Goal: Information Seeking & Learning: Find specific page/section

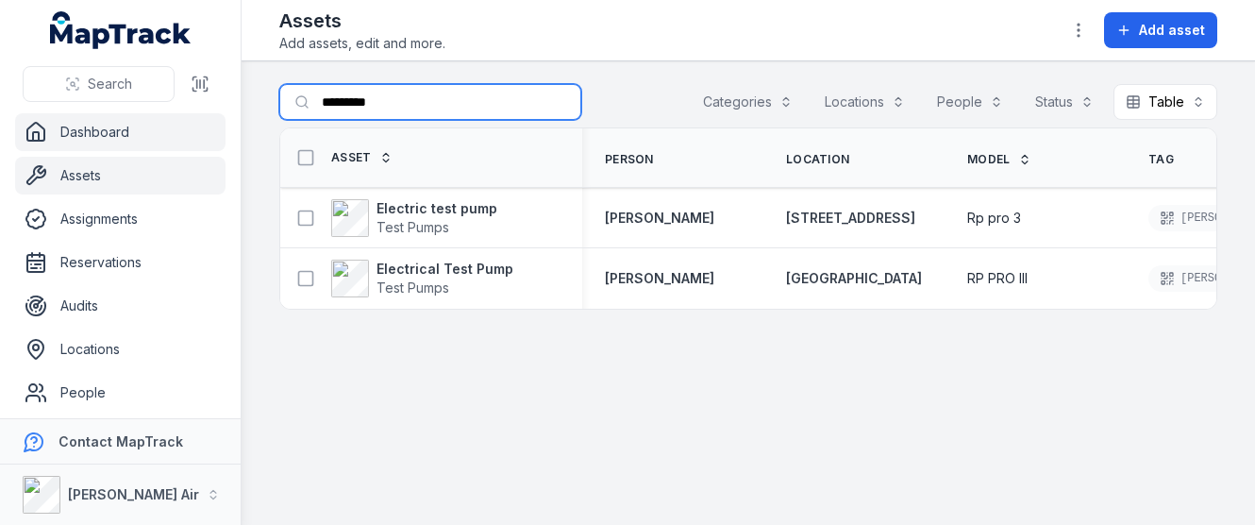
drag, startPoint x: 396, startPoint y: 98, endPoint x: 162, endPoint y: 125, distance: 235.4
click at [162, 125] on div "Search Dashboard Assets Assignments Reservations Audits Locations People Forms …" at bounding box center [627, 262] width 1255 height 525
type input "*"
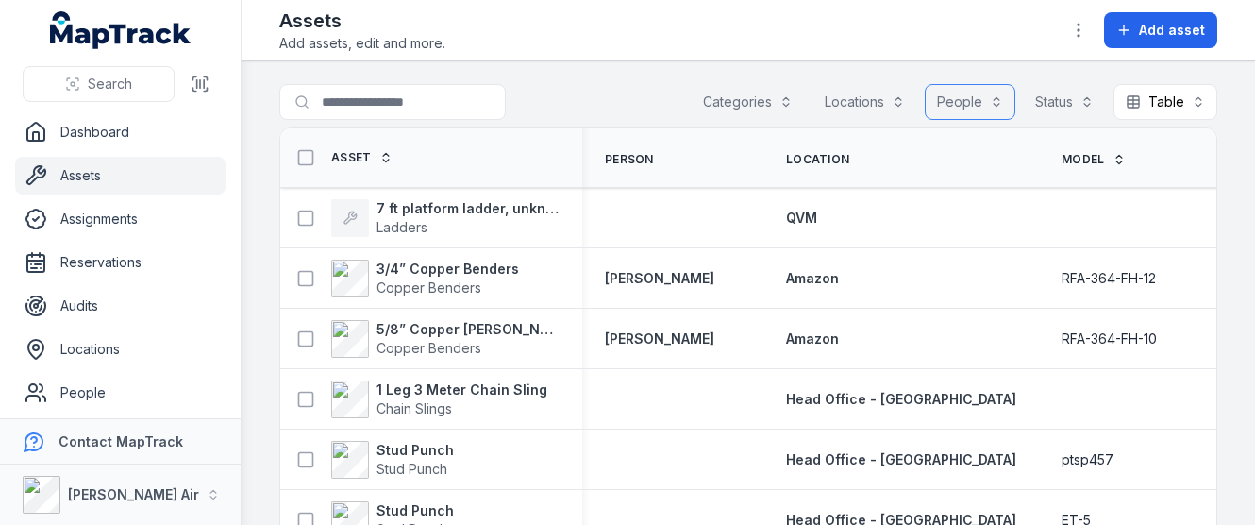
click at [973, 93] on button "People" at bounding box center [970, 102] width 91 height 36
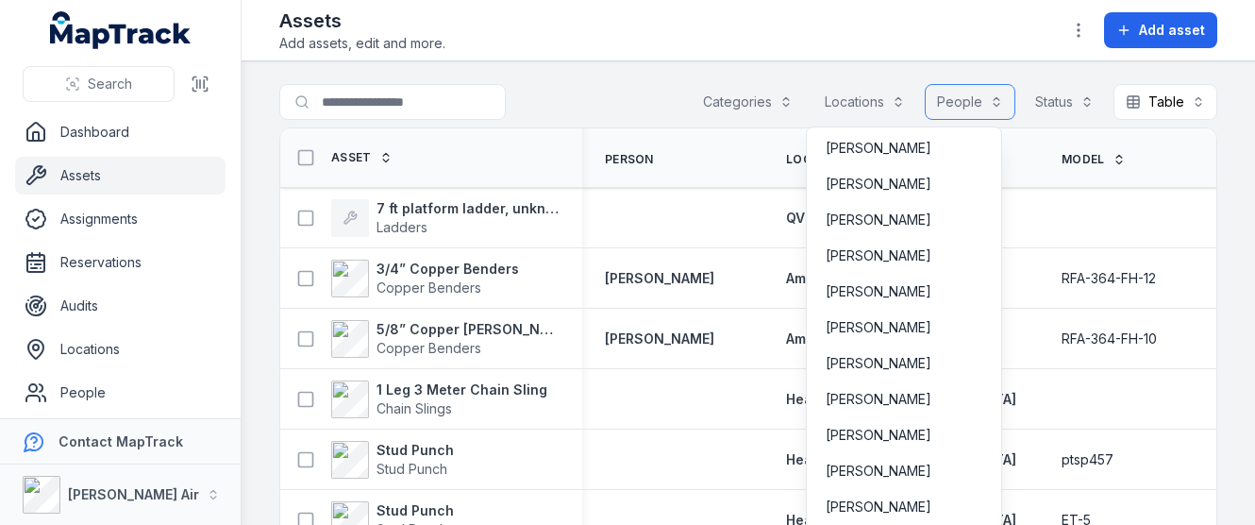
click at [972, 100] on button "People" at bounding box center [970, 102] width 91 height 36
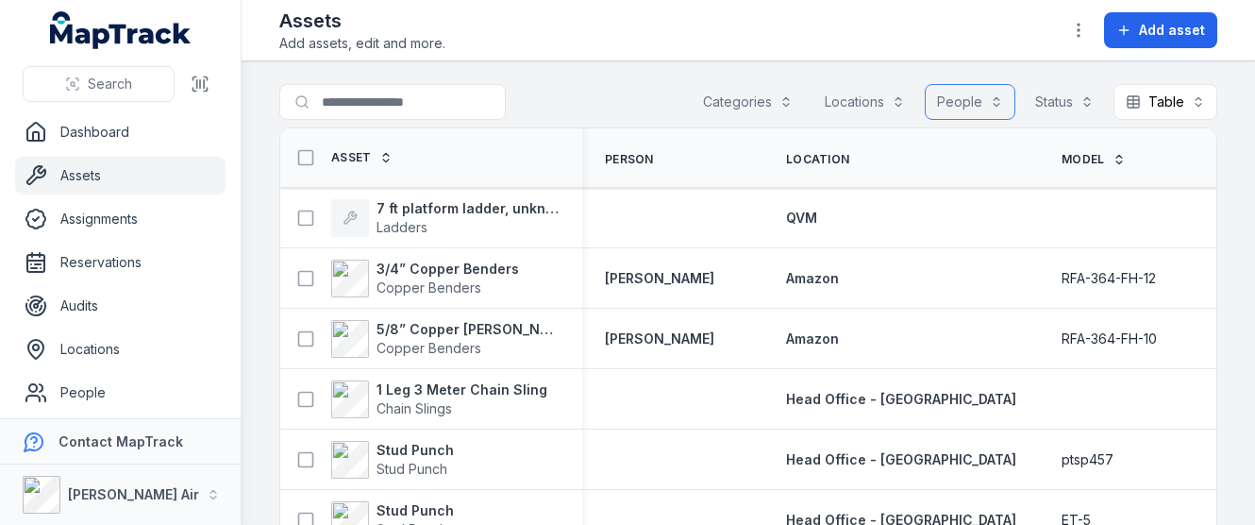
click at [972, 100] on button "People" at bounding box center [970, 102] width 91 height 36
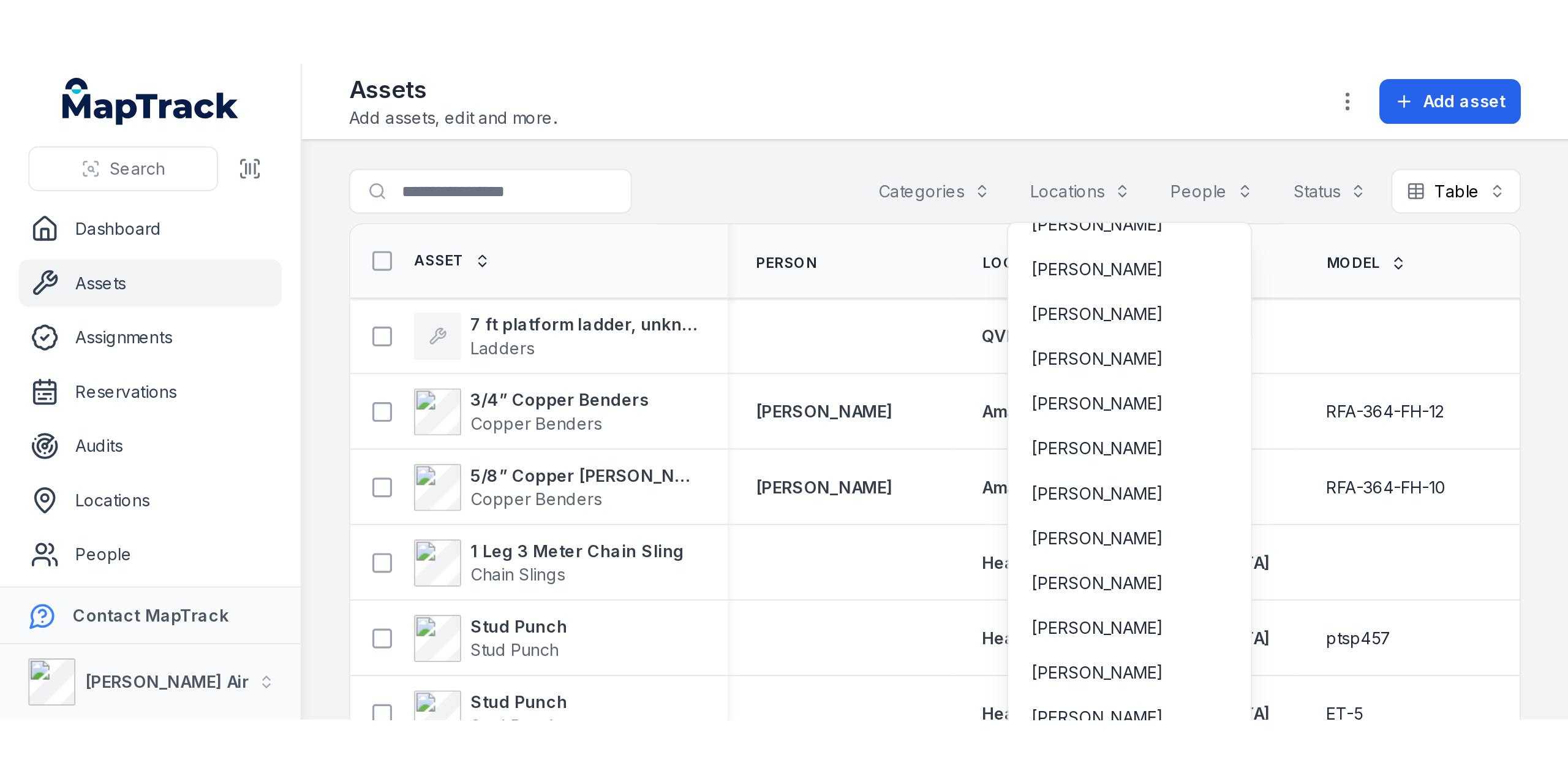
scroll to position [4228, 0]
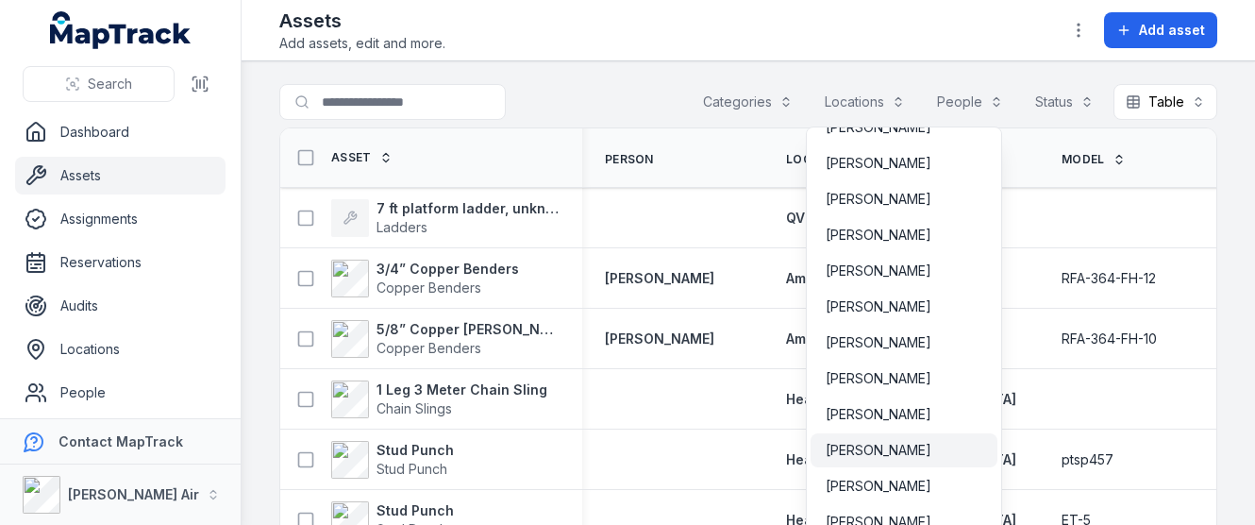
click at [866, 441] on span "[PERSON_NAME]" at bounding box center [878, 450] width 106 height 19
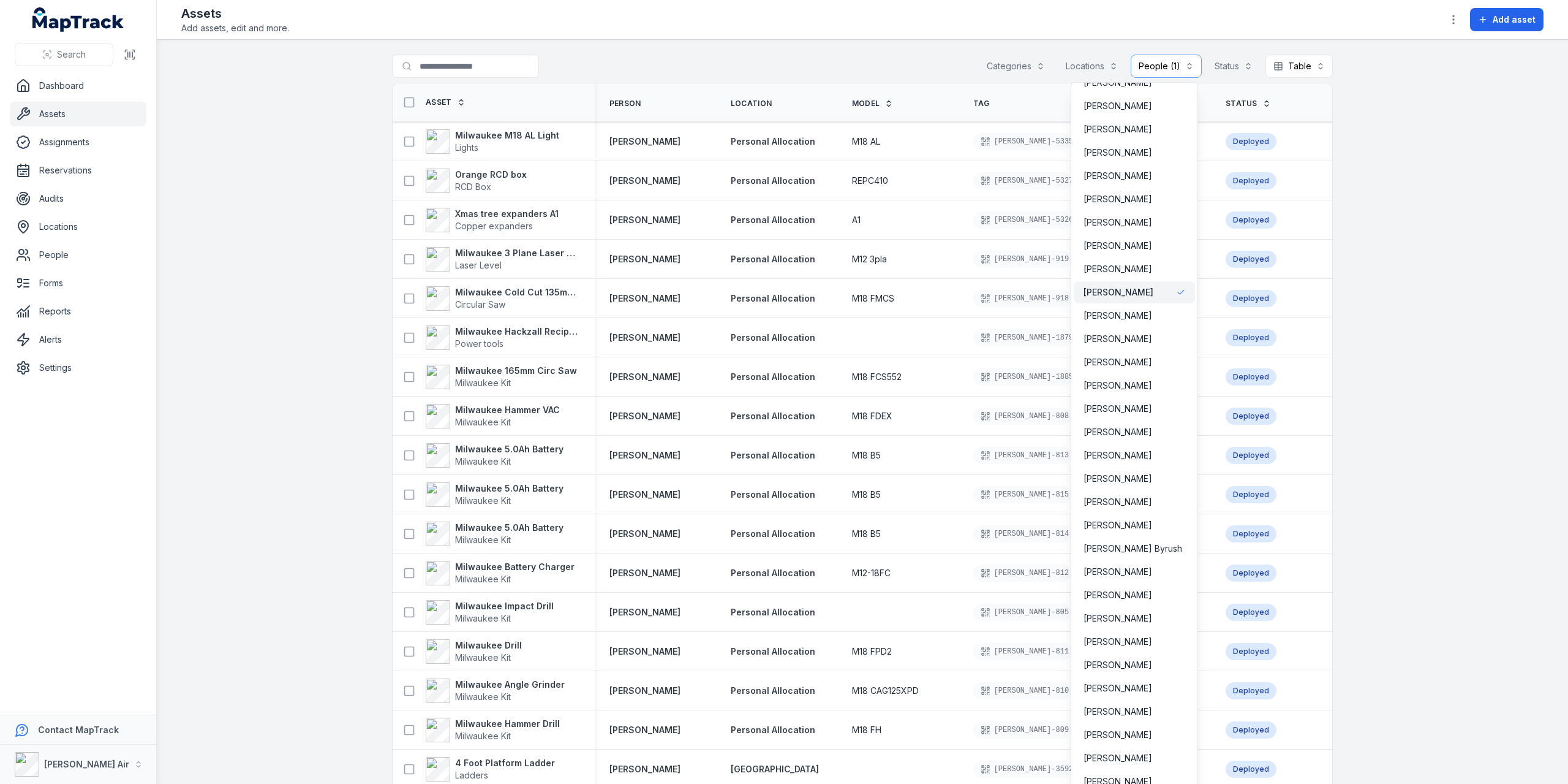
click at [814, 25] on div "**********" at bounding box center [863, 392] width 1412 height 784
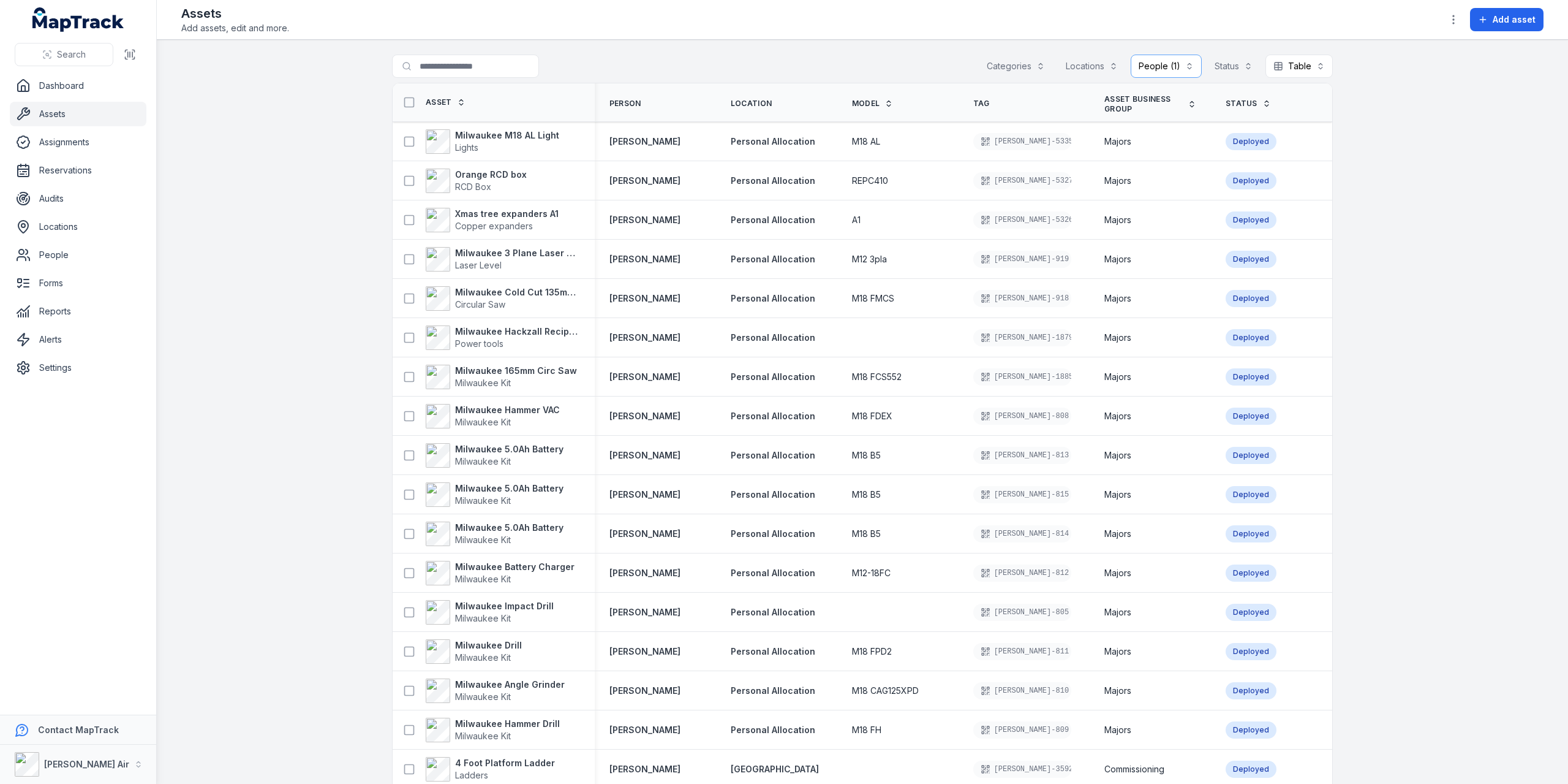
click at [814, 58] on div "**********" at bounding box center [862, 68] width 941 height 28
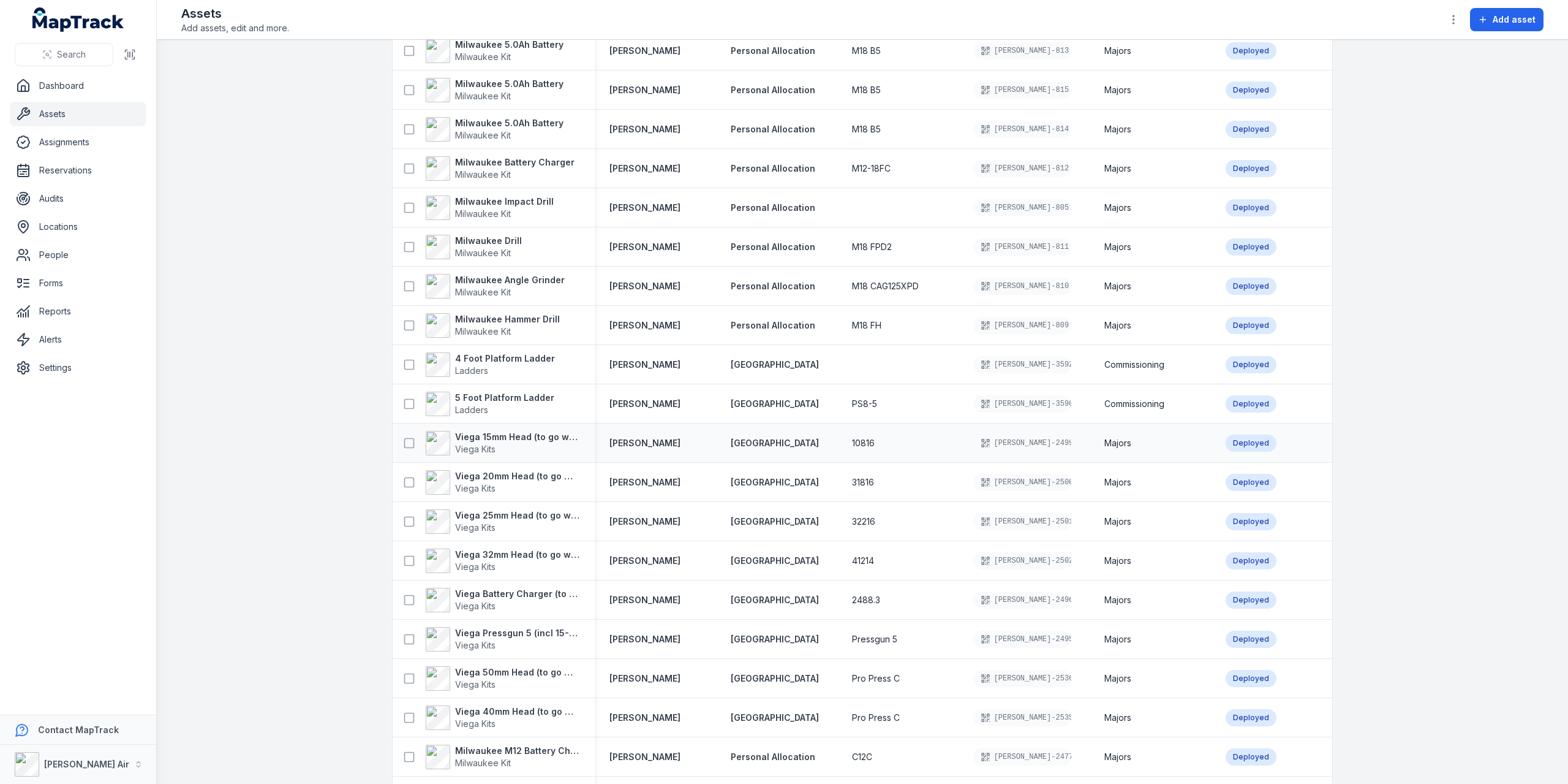
scroll to position [763, 0]
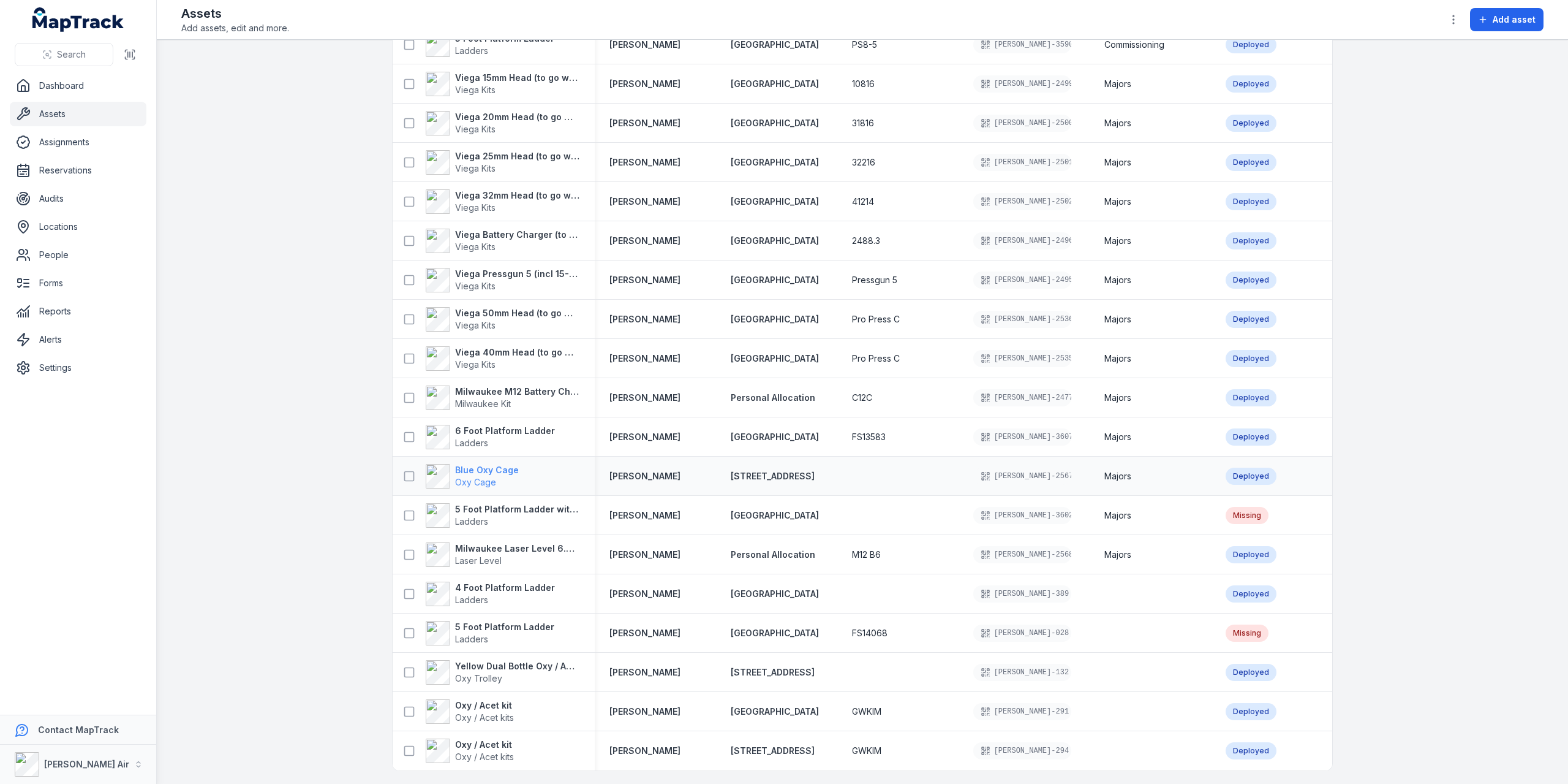
click at [473, 340] on strong "Blue Oxy Cage" at bounding box center [487, 470] width 64 height 12
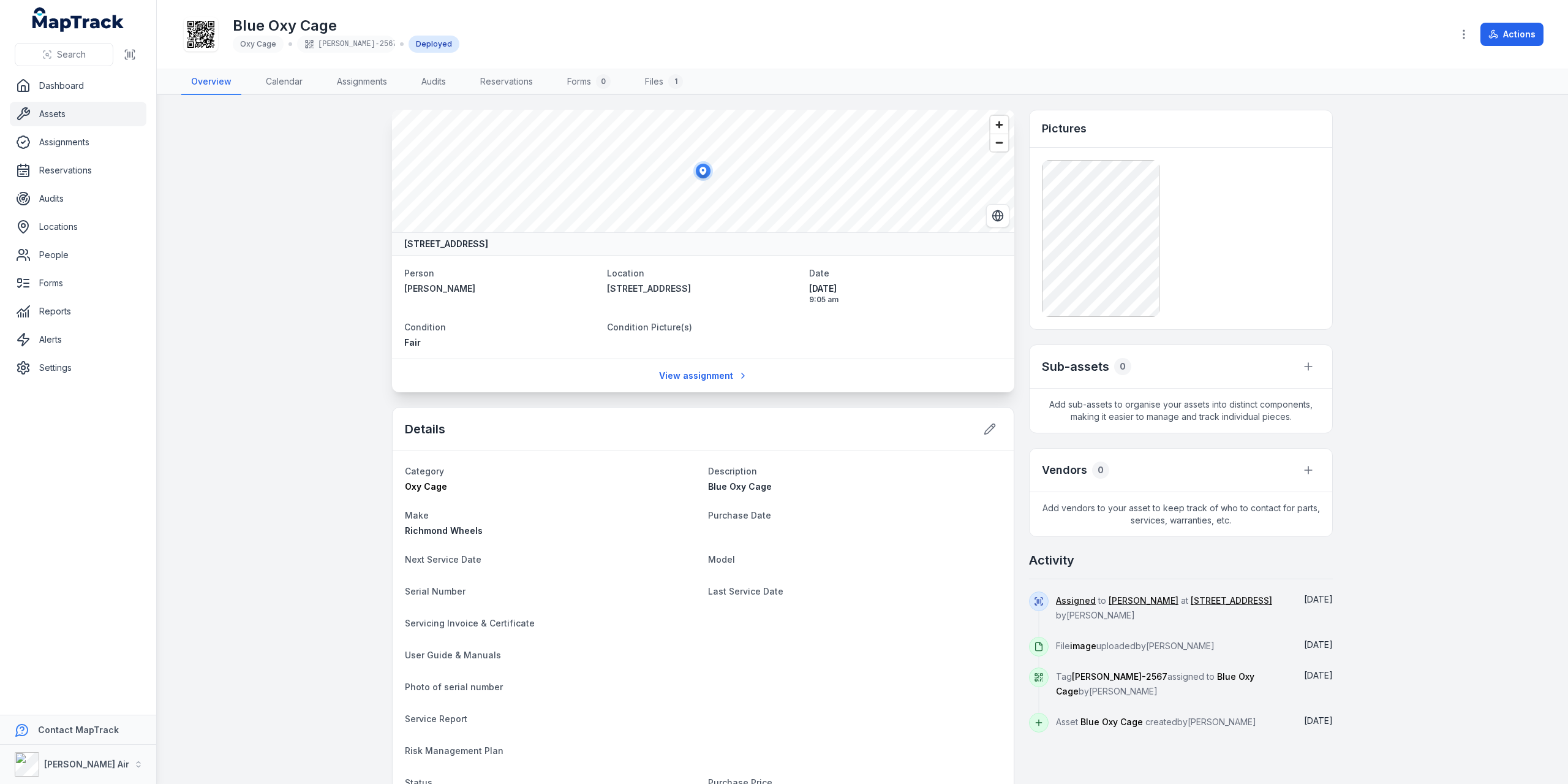
click at [213, 218] on main "[STREET_ADDRESS] Person [PERSON_NAME] Location [STREET_ADDRESS] Date [DATE] 9:0…" at bounding box center [863, 439] width 1412 height 689
click at [698, 340] on div "Person [PERSON_NAME] Location [STREET_ADDRESS] Date [DATE] 9:05 am Condition Fa…" at bounding box center [703, 306] width 622 height 103
click at [694, 340] on link "View assignment" at bounding box center [703, 375] width 105 height 23
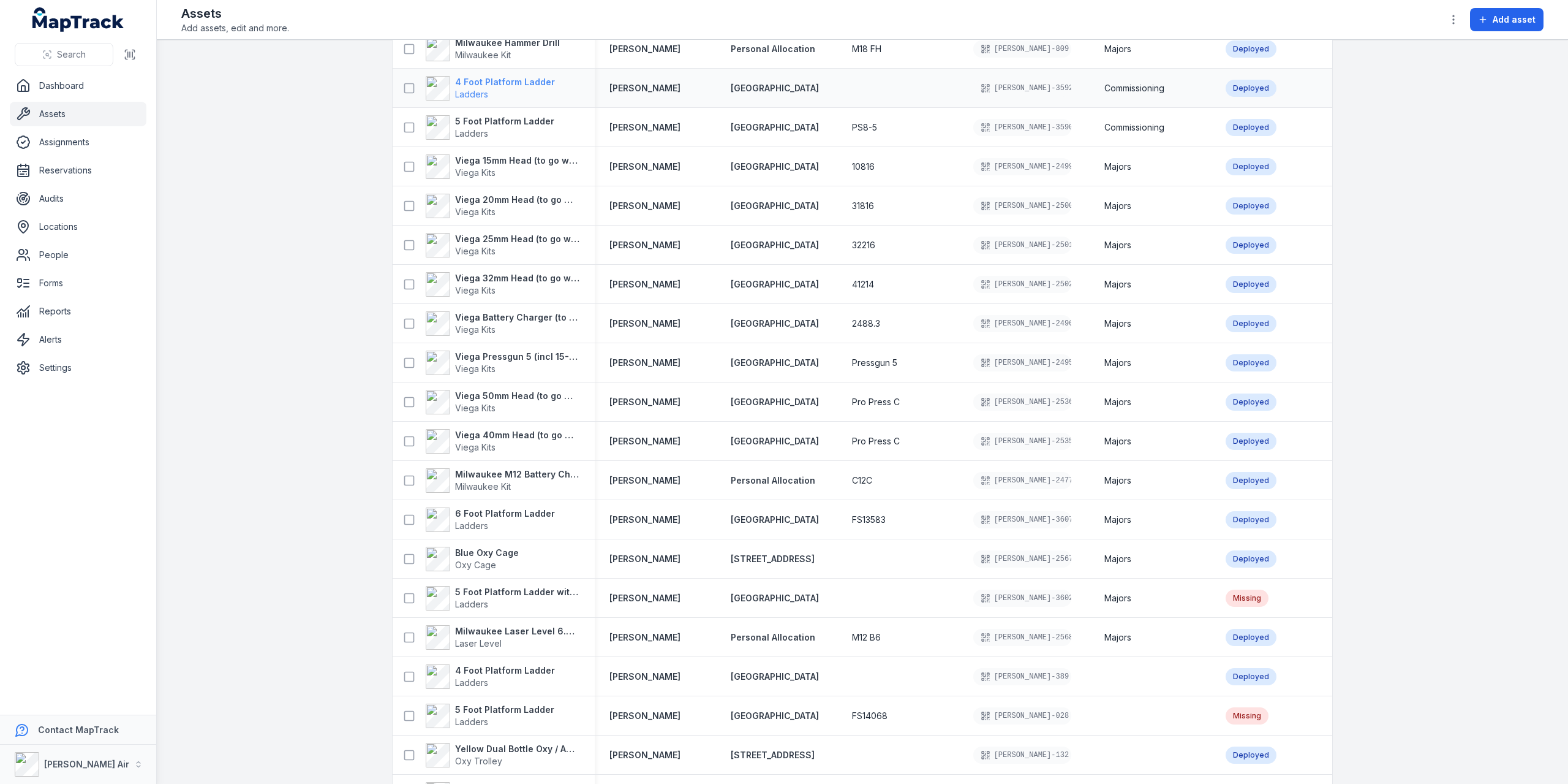
scroll to position [763, 0]
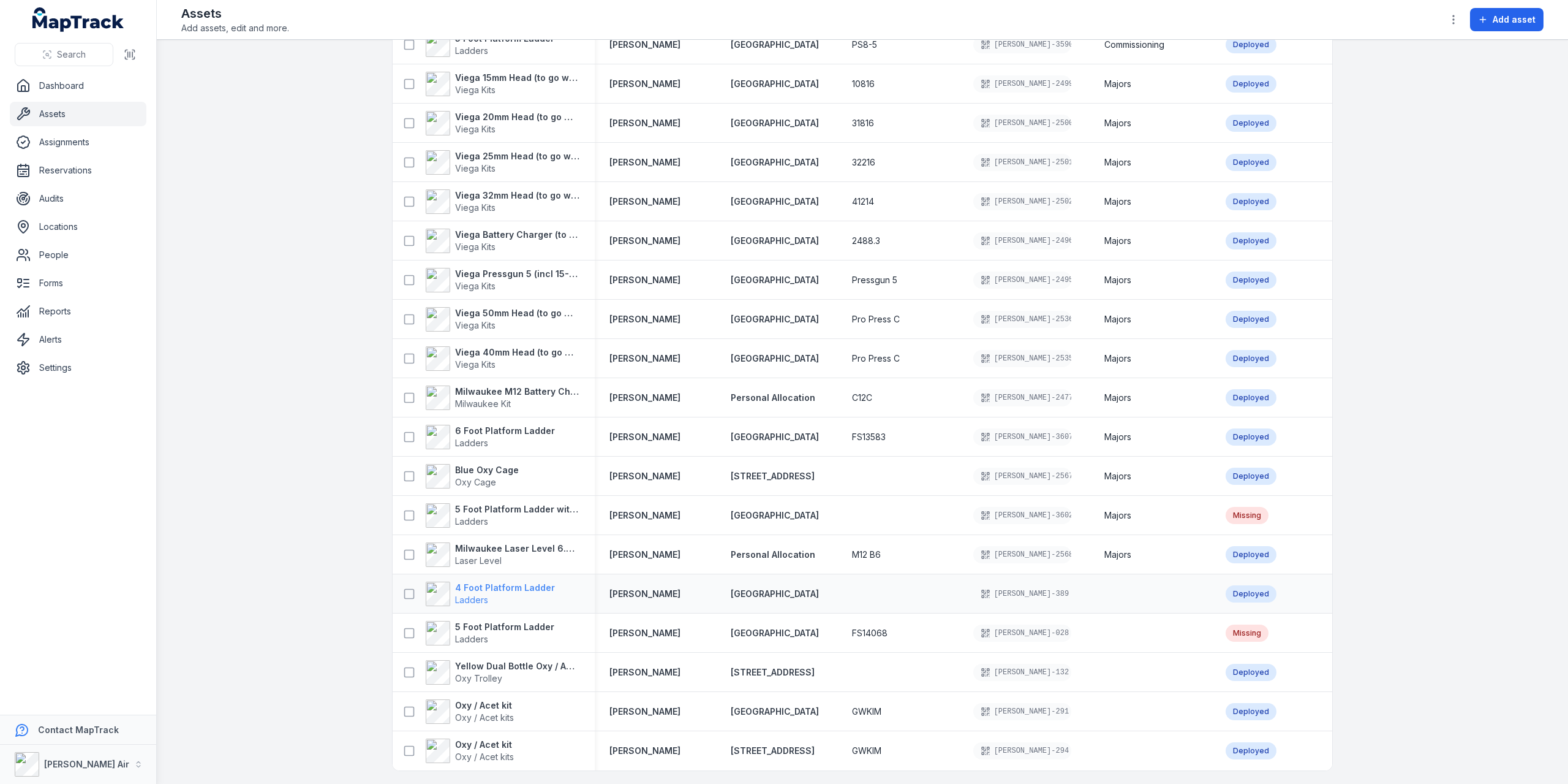
click at [485, 340] on strong "4 Foot Platform Ladder" at bounding box center [505, 587] width 100 height 12
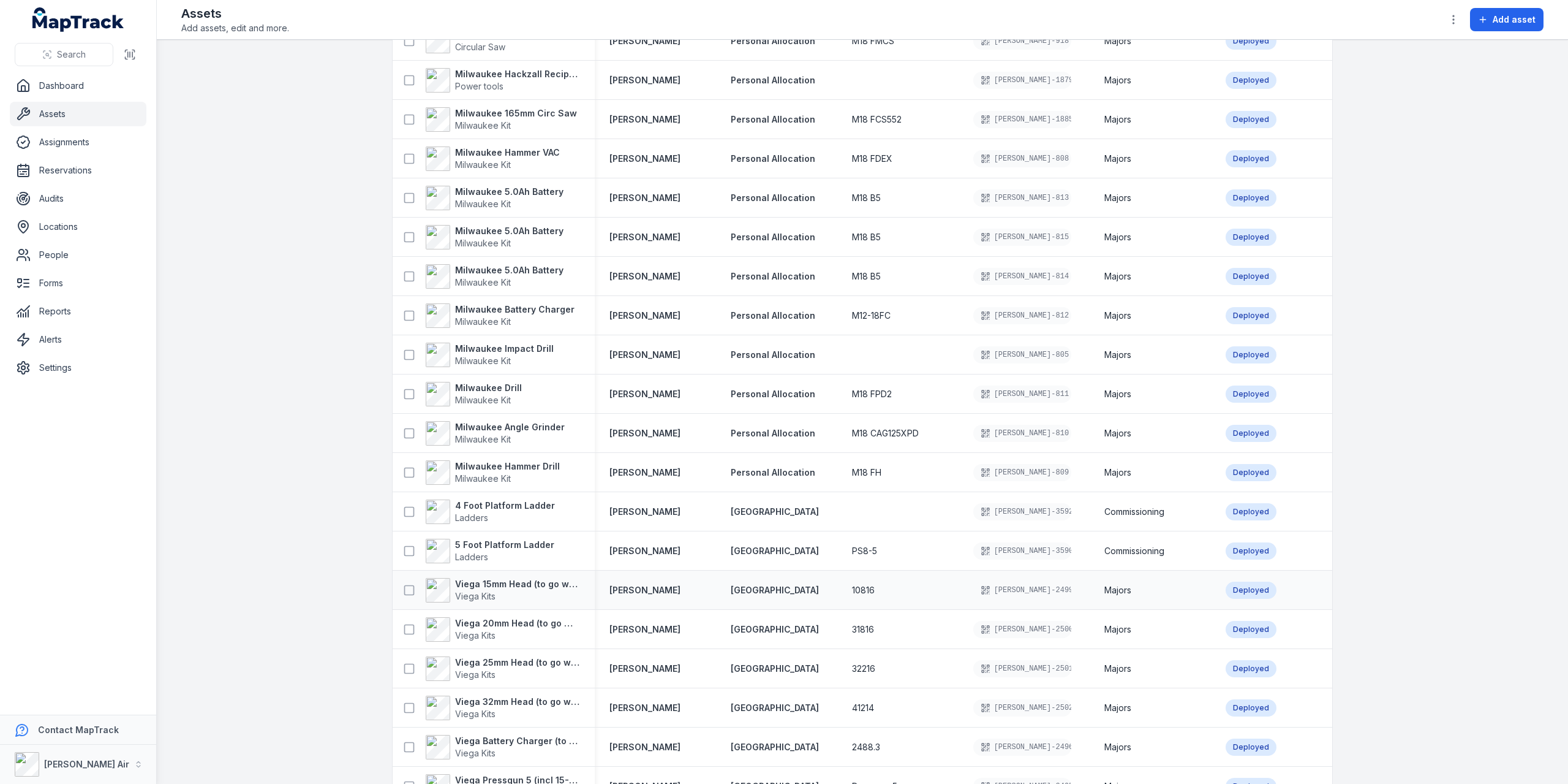
scroll to position [490, 0]
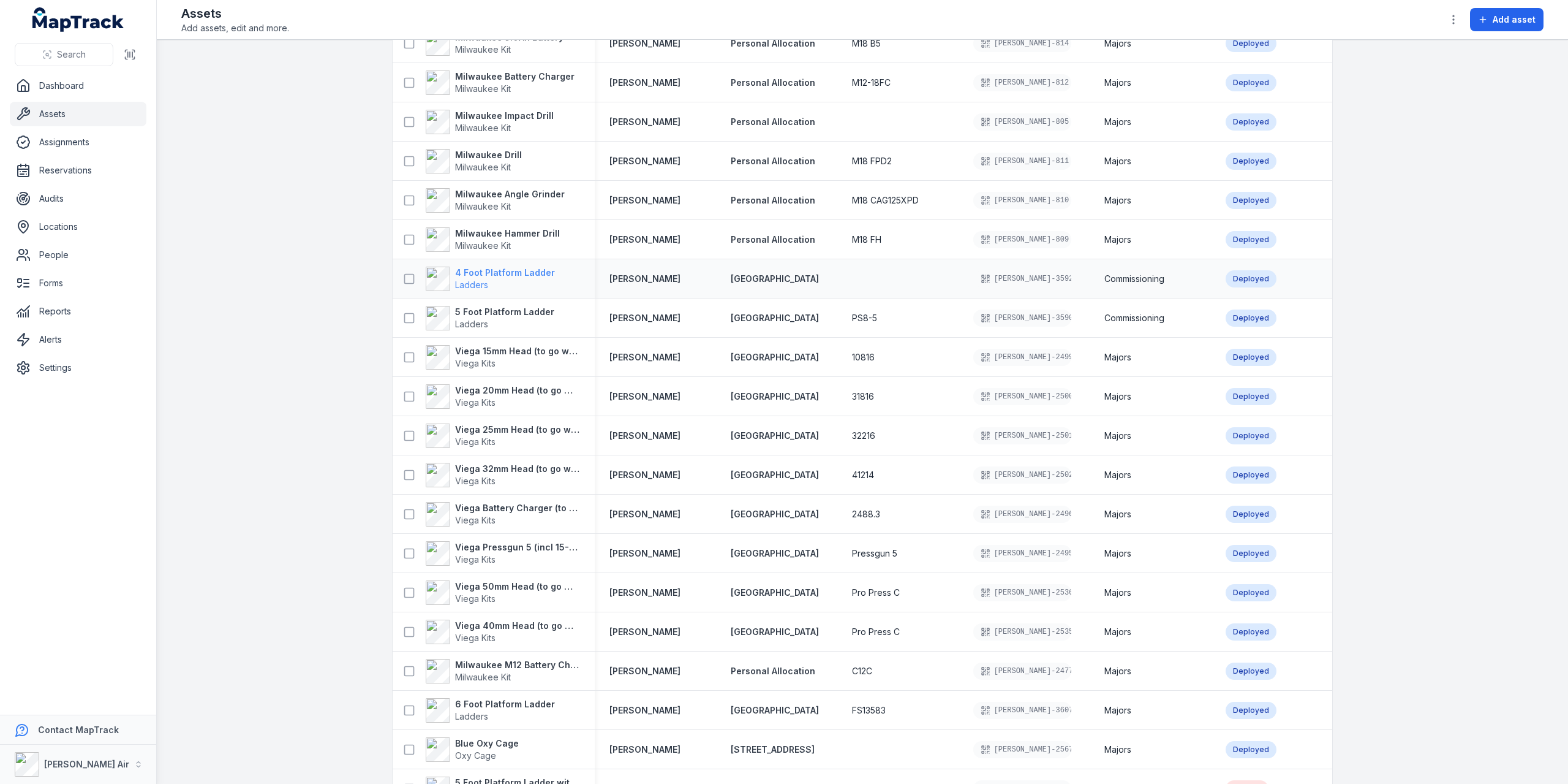
click at [481, 270] on strong "4 Foot Platform Ladder" at bounding box center [505, 272] width 100 height 12
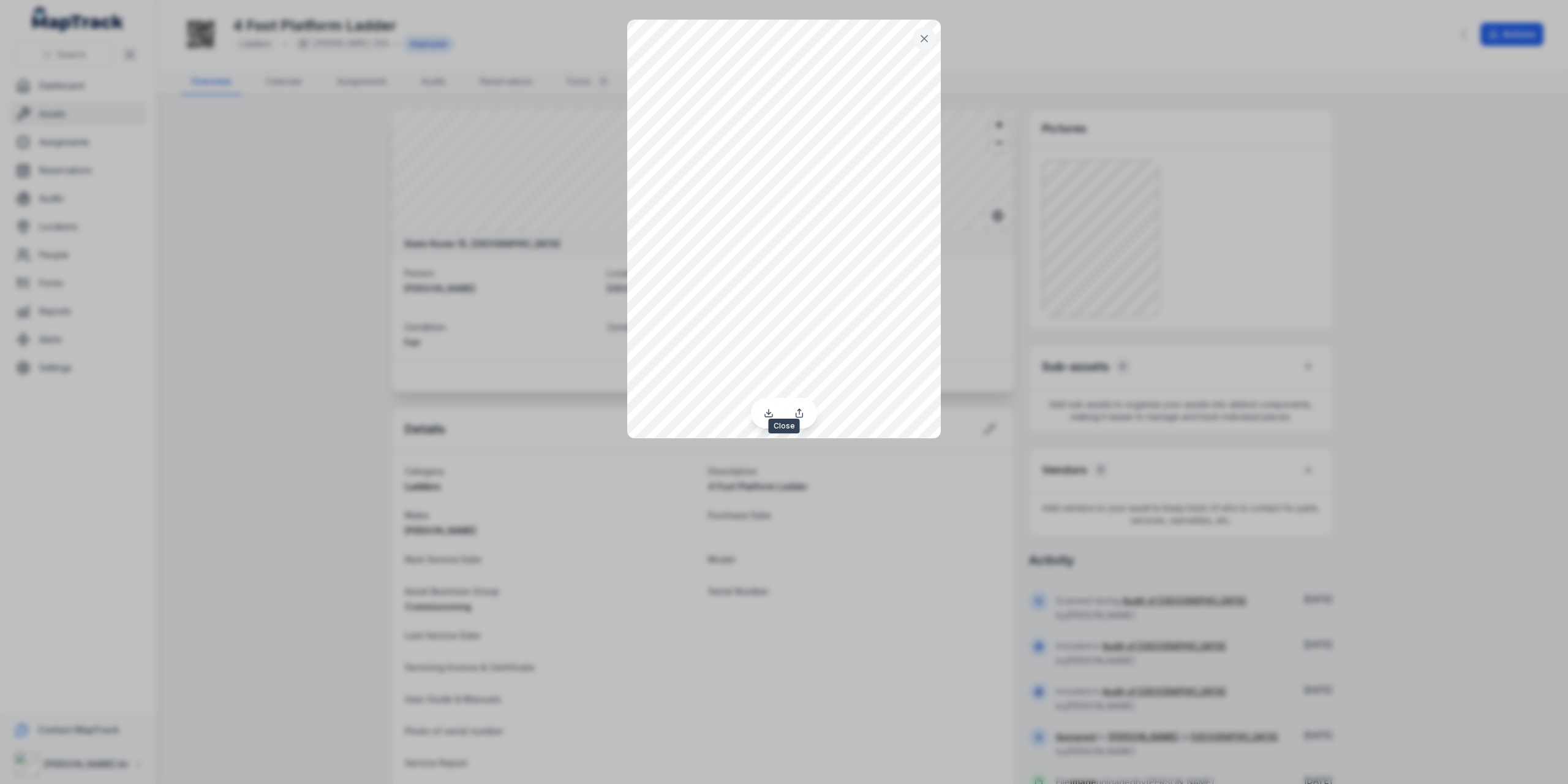
click at [814, 42] on icon at bounding box center [924, 38] width 12 height 12
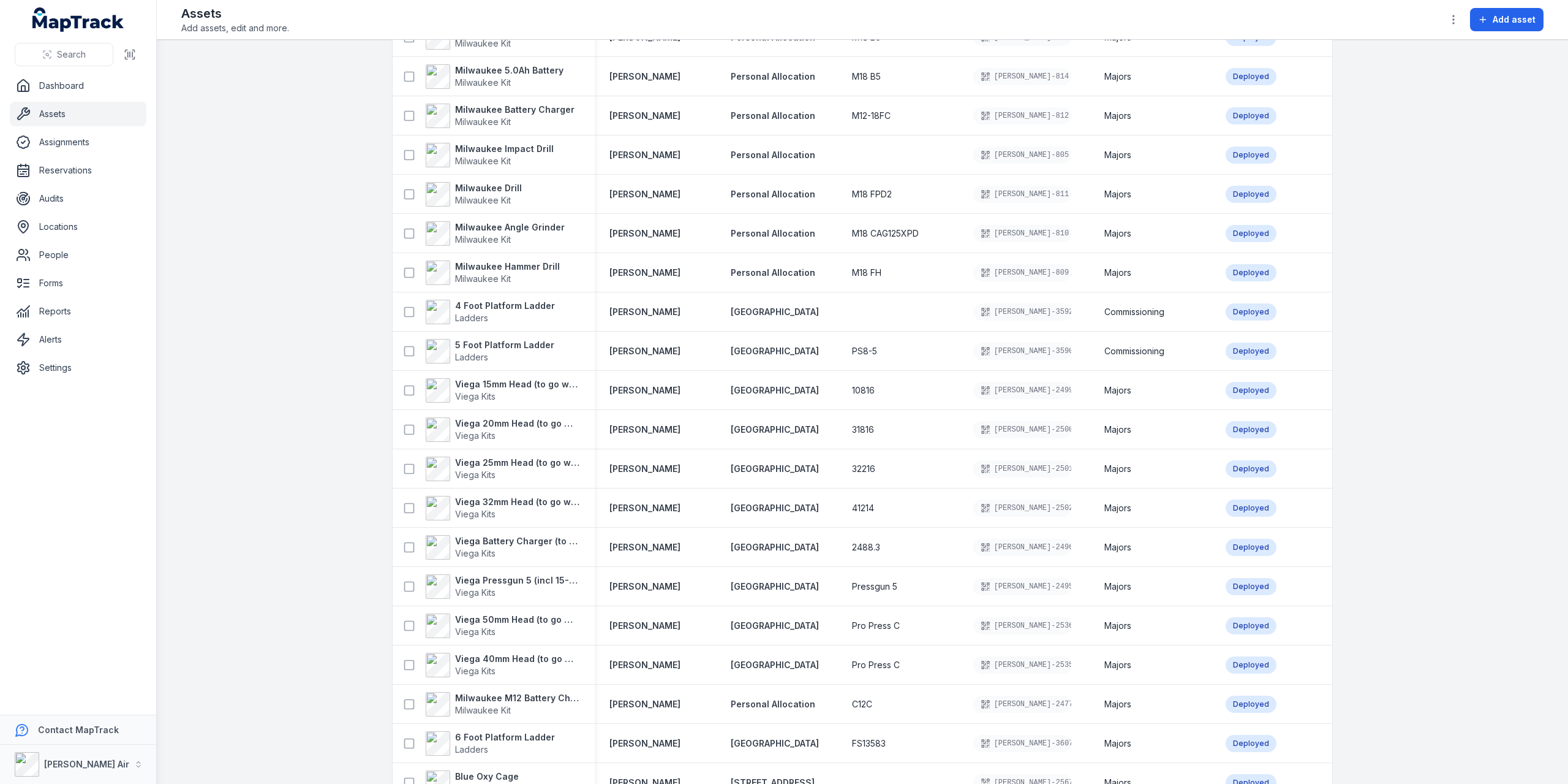
scroll to position [763, 0]
